Goal: Navigation & Orientation: Find specific page/section

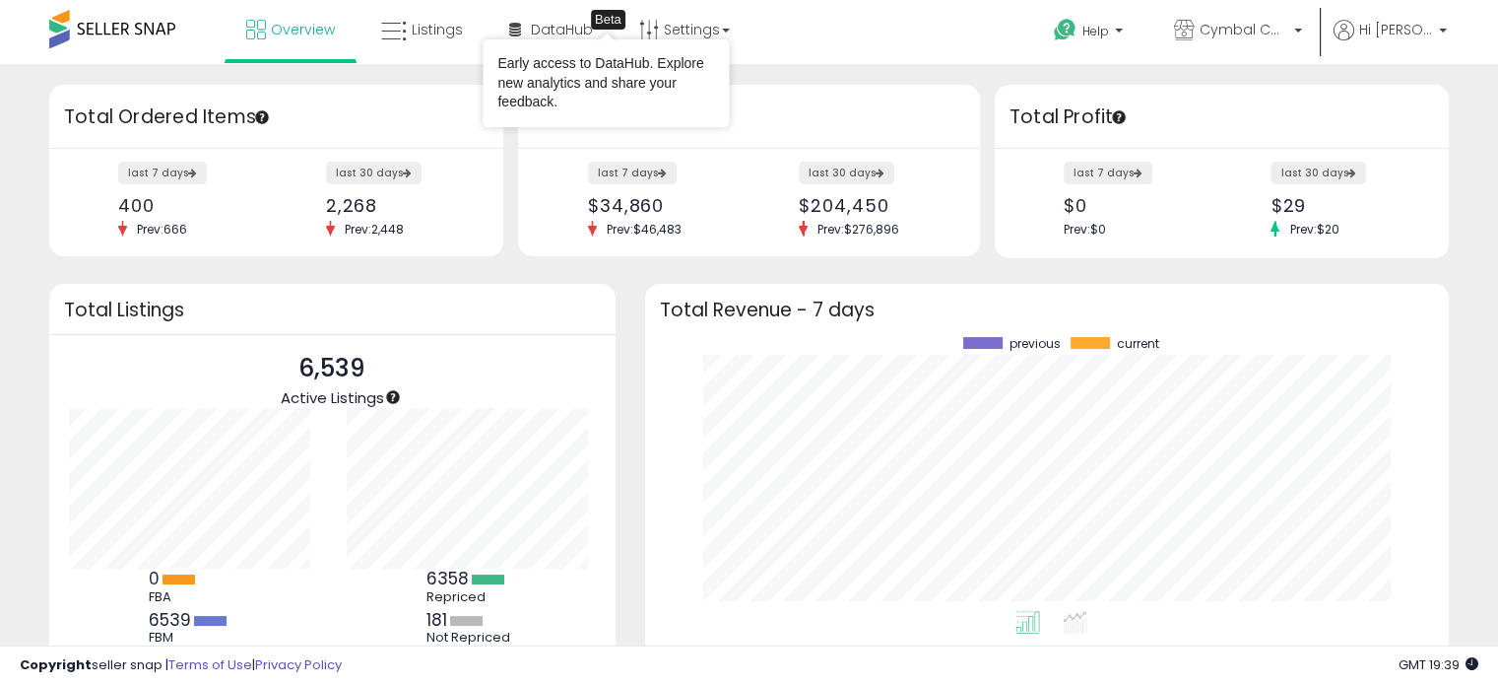
scroll to position [273, 764]
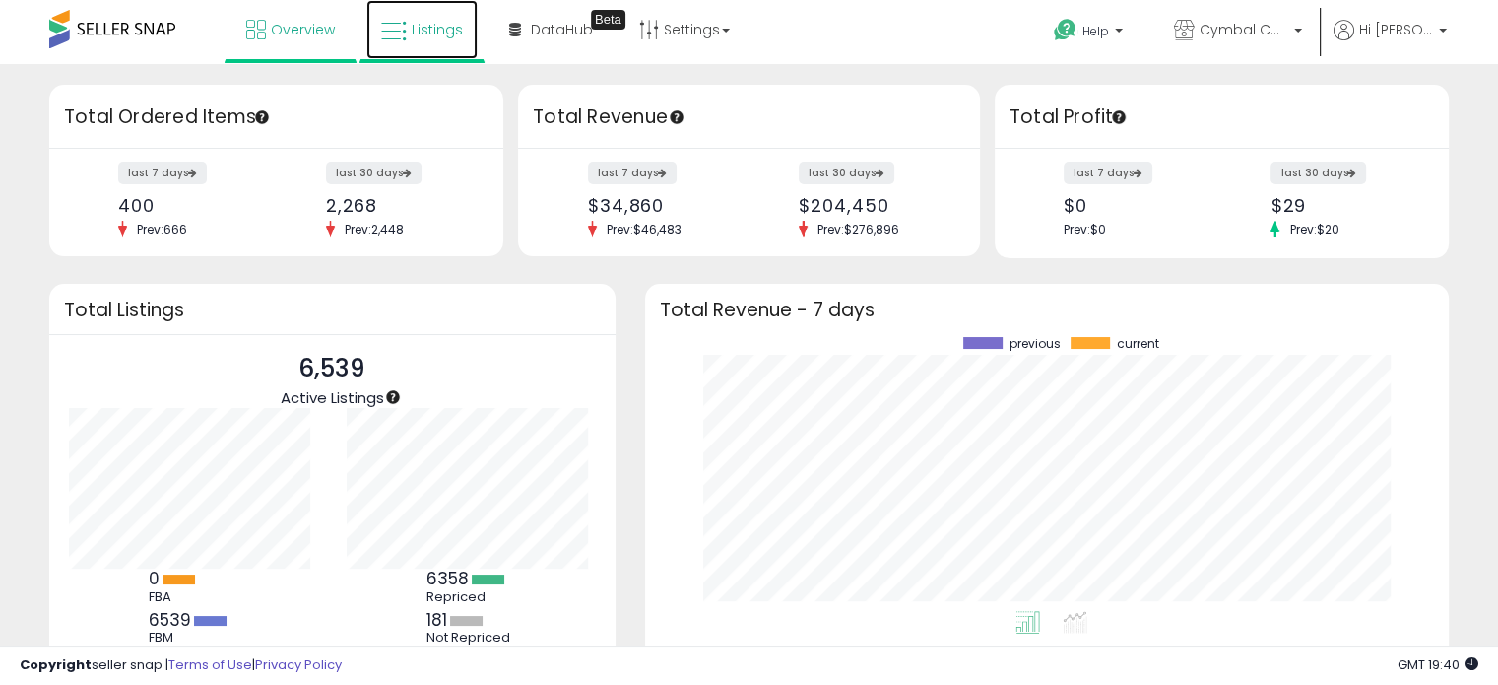
click at [398, 38] on icon at bounding box center [394, 32] width 26 height 26
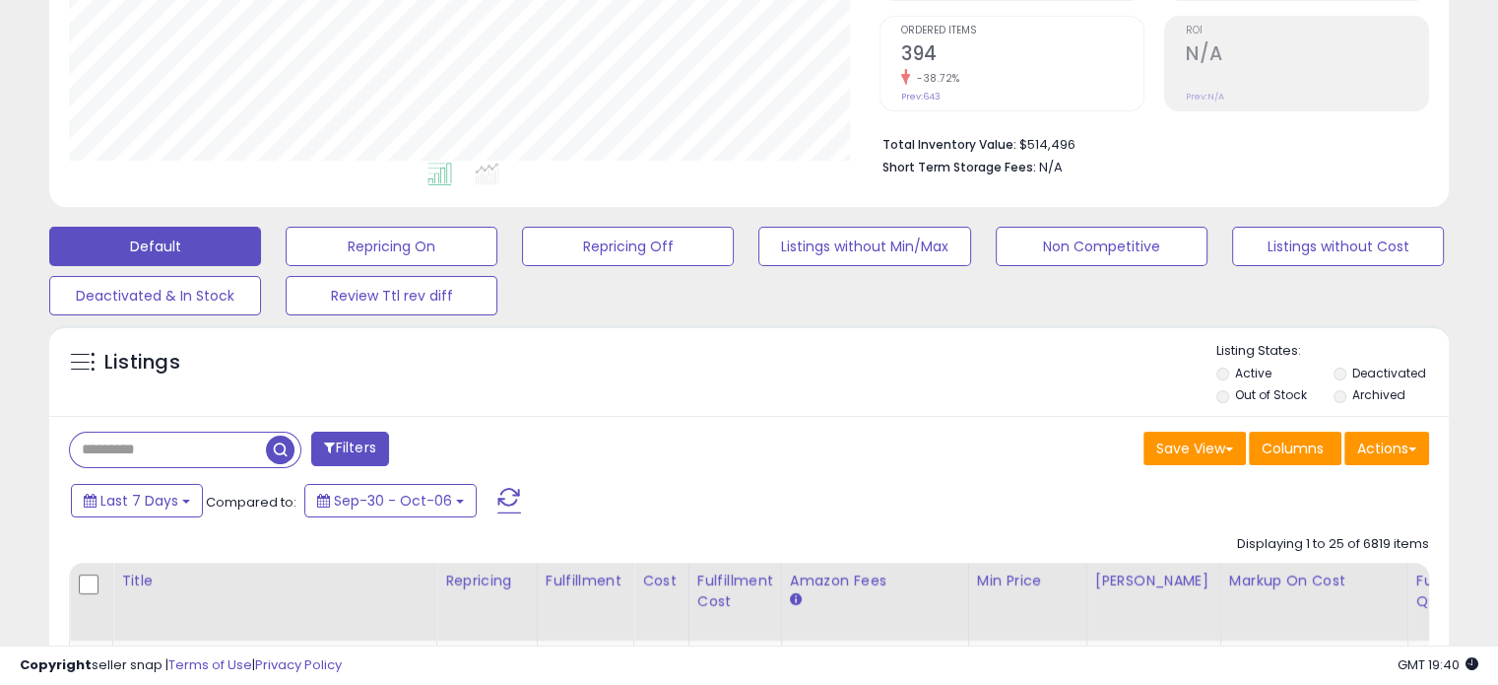
scroll to position [403, 810]
click at [1385, 431] on button "Actions" at bounding box center [1387, 447] width 85 height 33
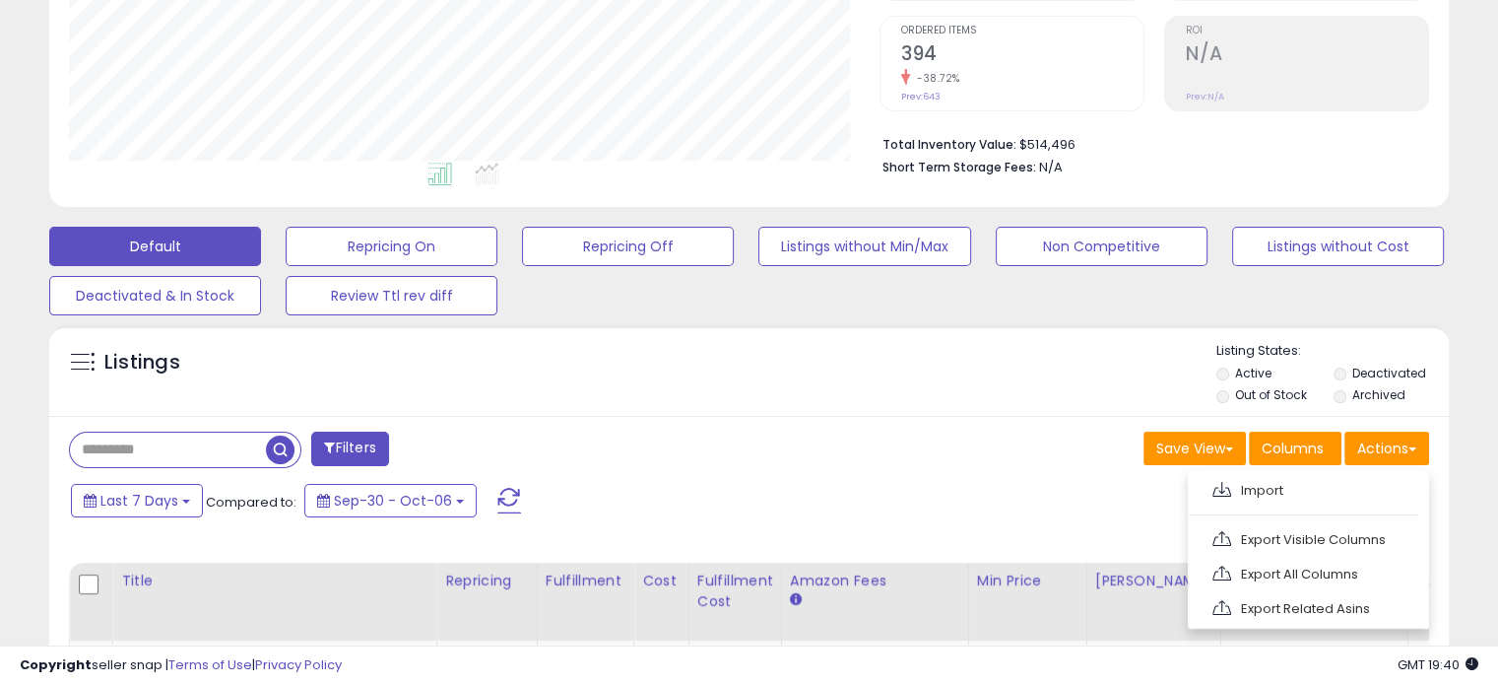
click at [1056, 334] on div "Listings Active" at bounding box center [749, 370] width 1400 height 91
